Goal: Information Seeking & Learning: Learn about a topic

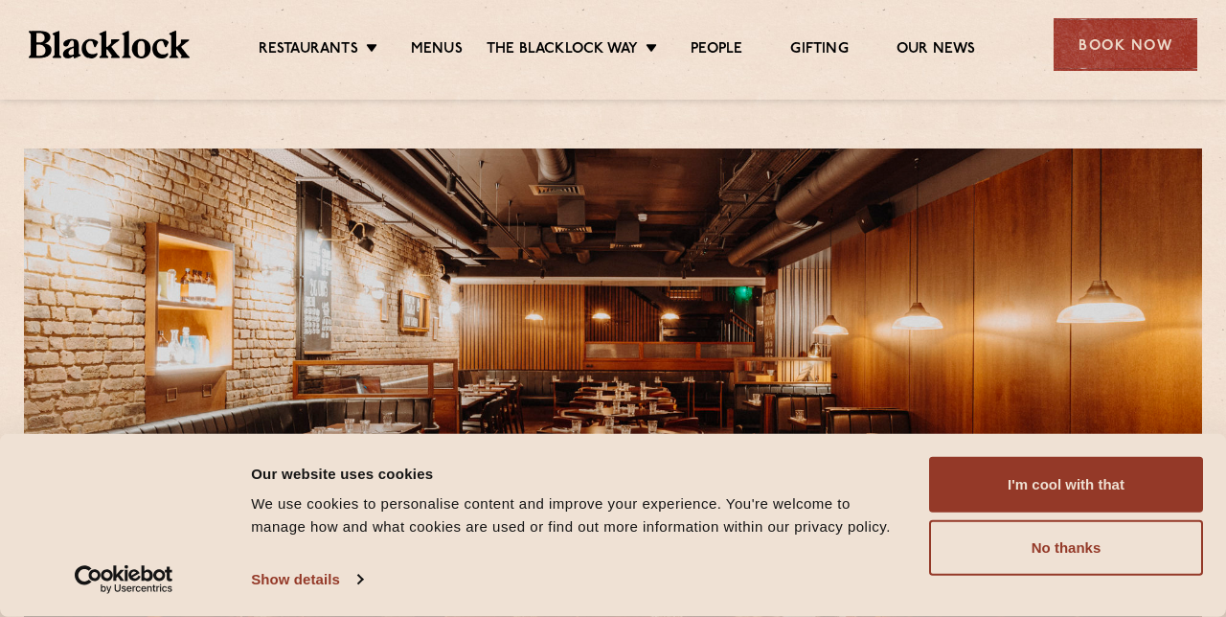
click at [1065, 546] on button "No thanks" at bounding box center [1066, 548] width 274 height 56
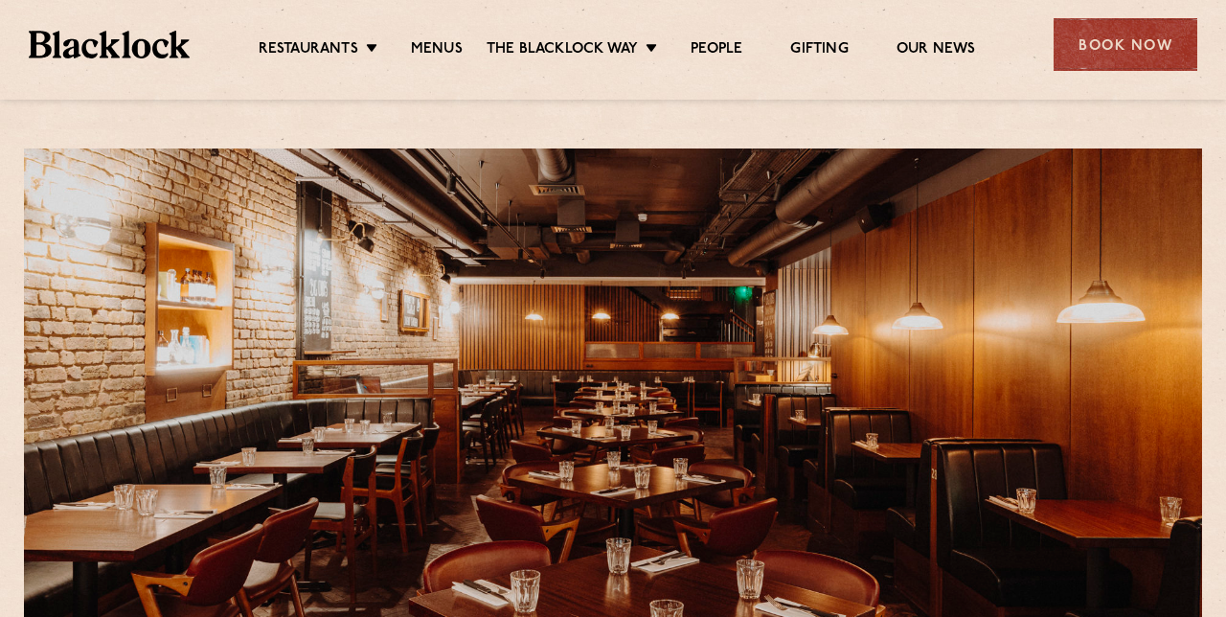
click at [438, 48] on link "Menus" at bounding box center [437, 49] width 52 height 19
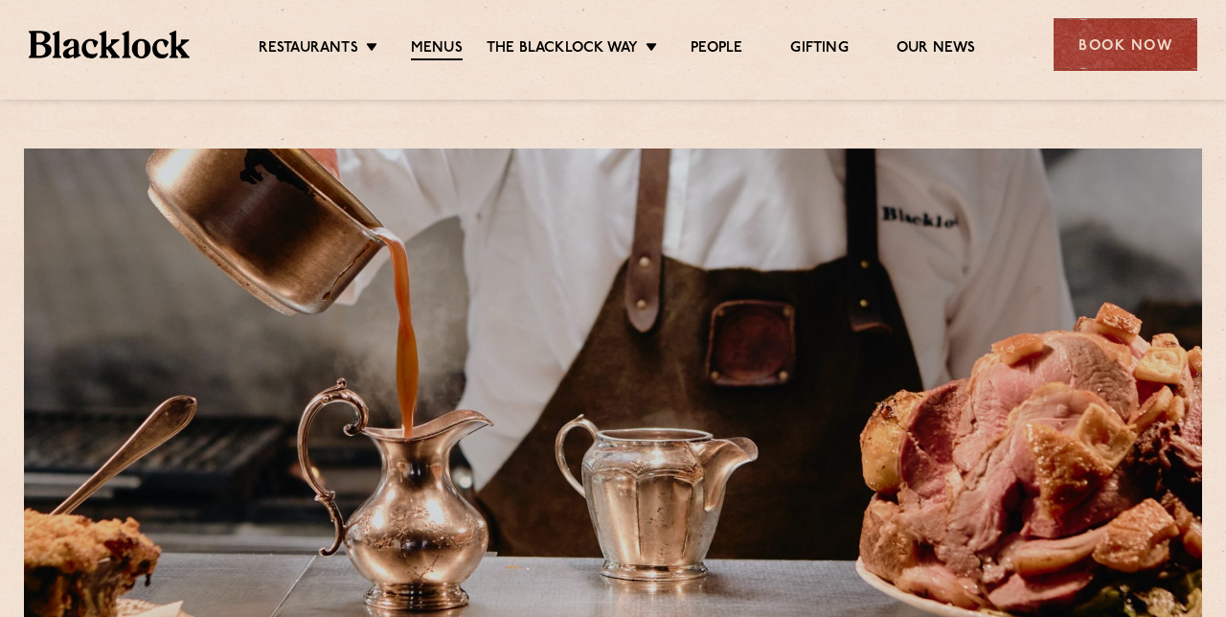
click at [439, 40] on link "Menus" at bounding box center [437, 49] width 52 height 21
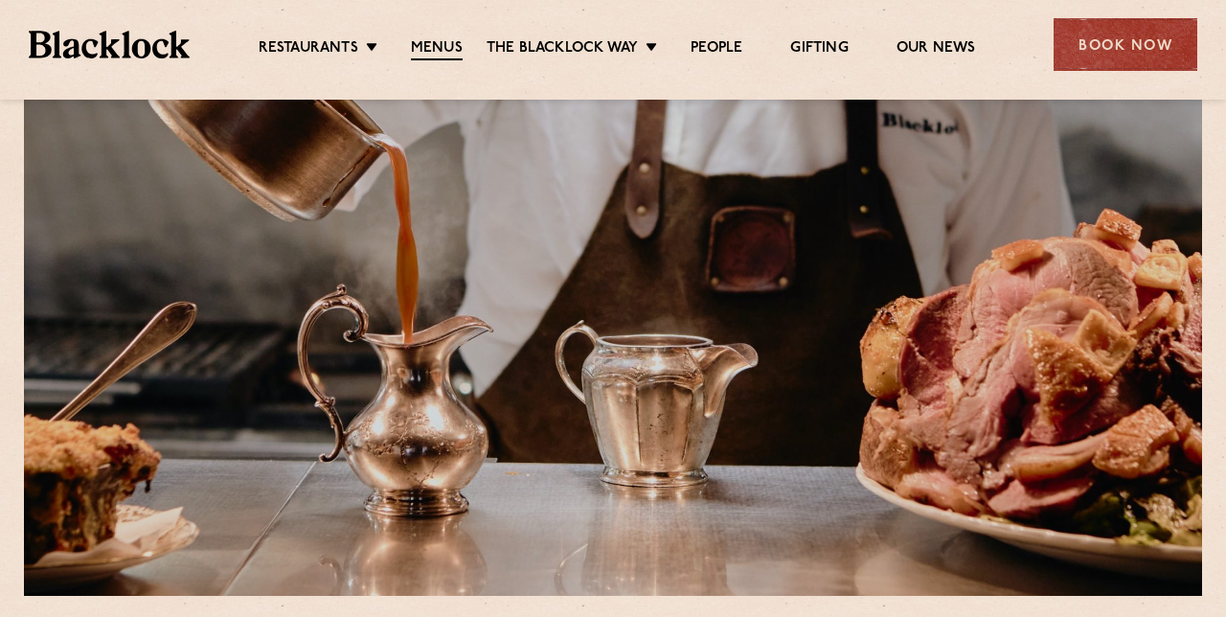
scroll to position [92, 0]
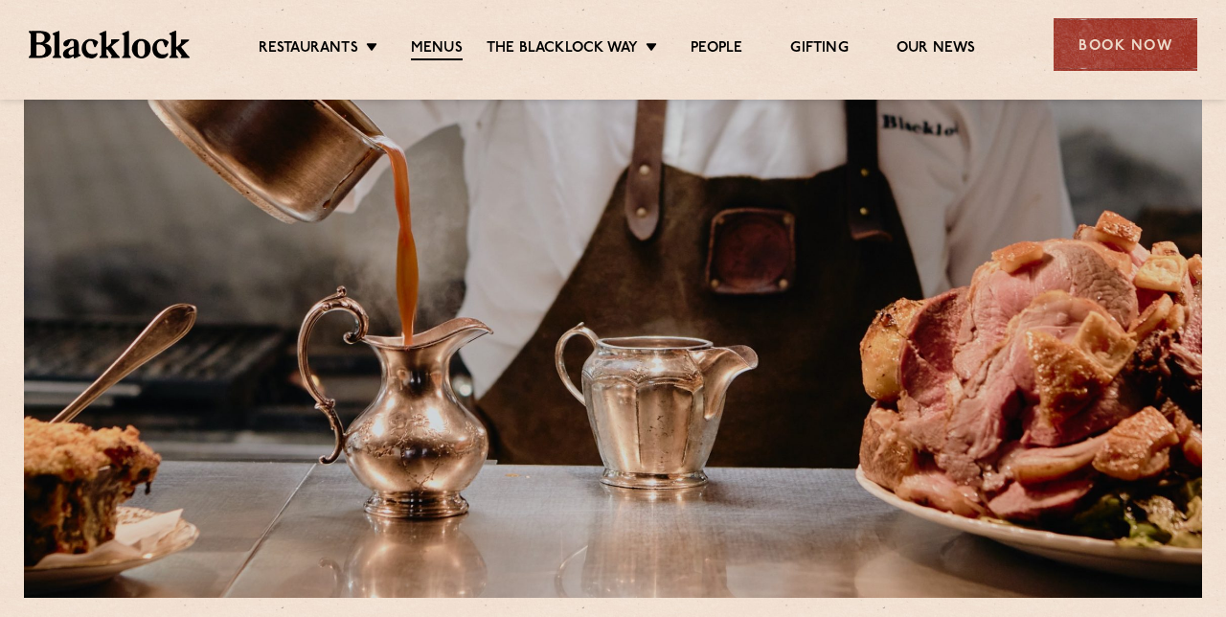
click at [368, 46] on li "Restaurants Soho City Shoreditch Covent Garden Canary Wharf Manchester Birmingh…" at bounding box center [323, 49] width 128 height 21
click at [0, 0] on link "[GEOGRAPHIC_DATA]" at bounding box center [0, 0] width 0 height 0
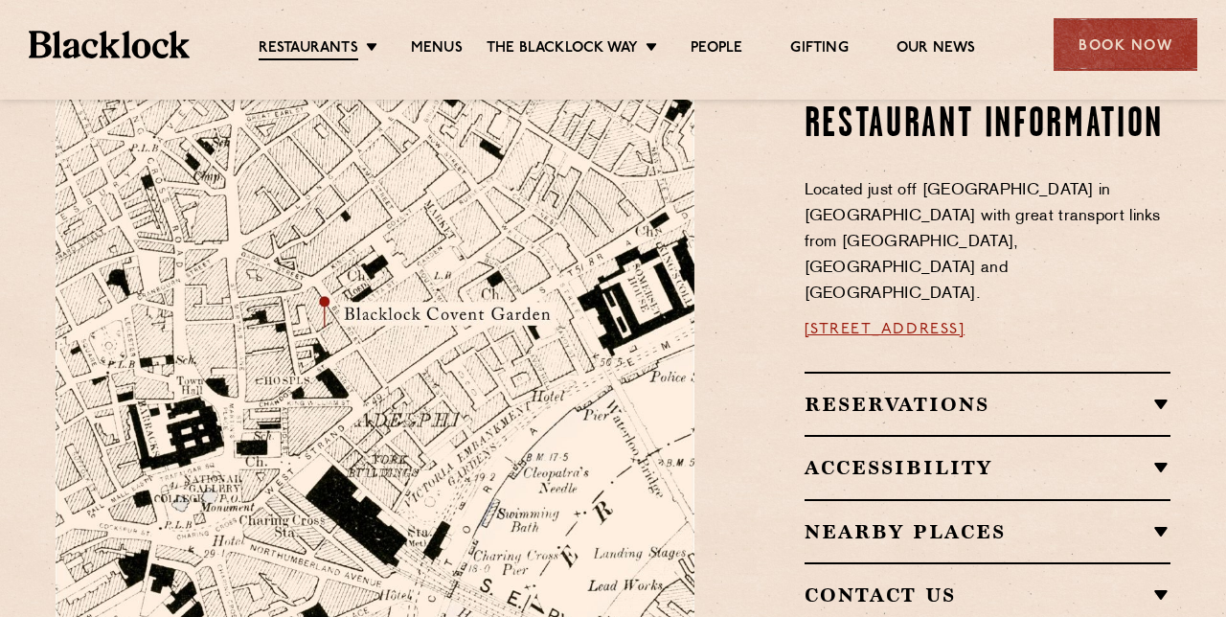
scroll to position [1073, 0]
